Goal: Find specific page/section: Find specific page/section

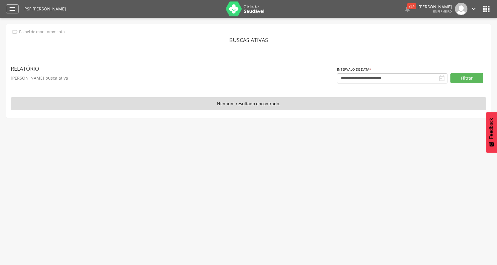
click at [9, 7] on icon "" at bounding box center [12, 8] width 7 height 7
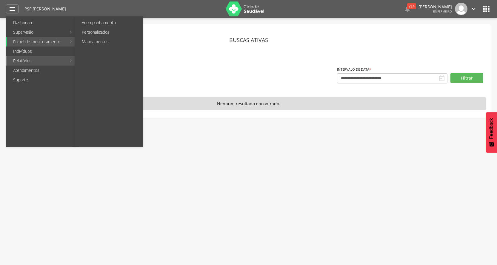
click at [63, 61] on link "Relatórios" at bounding box center [36, 61] width 59 height 10
click at [95, 33] on link "Personalizados" at bounding box center [109, 32] width 67 height 10
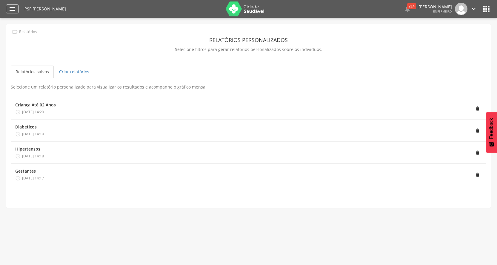
click at [10, 9] on icon "" at bounding box center [12, 8] width 7 height 7
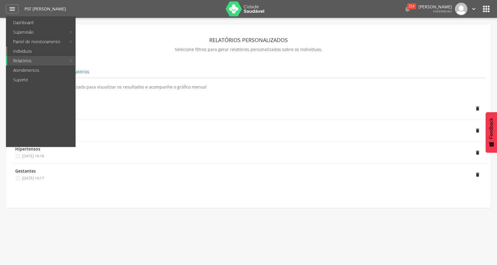
click at [61, 50] on link "Indivíduos" at bounding box center [41, 52] width 68 height 10
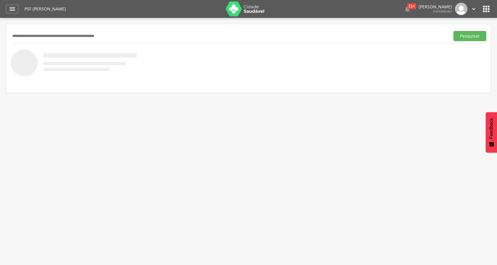
click at [473, 8] on icon "" at bounding box center [473, 9] width 7 height 7
click at [447, 37] on link "Sair" at bounding box center [452, 34] width 47 height 7
